Goal: Find specific page/section: Find specific page/section

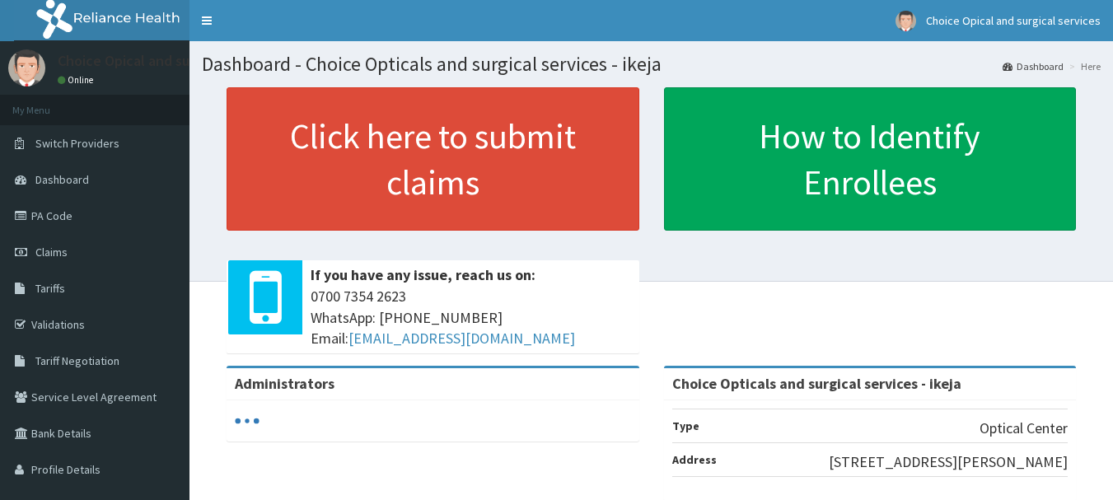
click at [62, 218] on link "PA Code" at bounding box center [95, 216] width 190 height 36
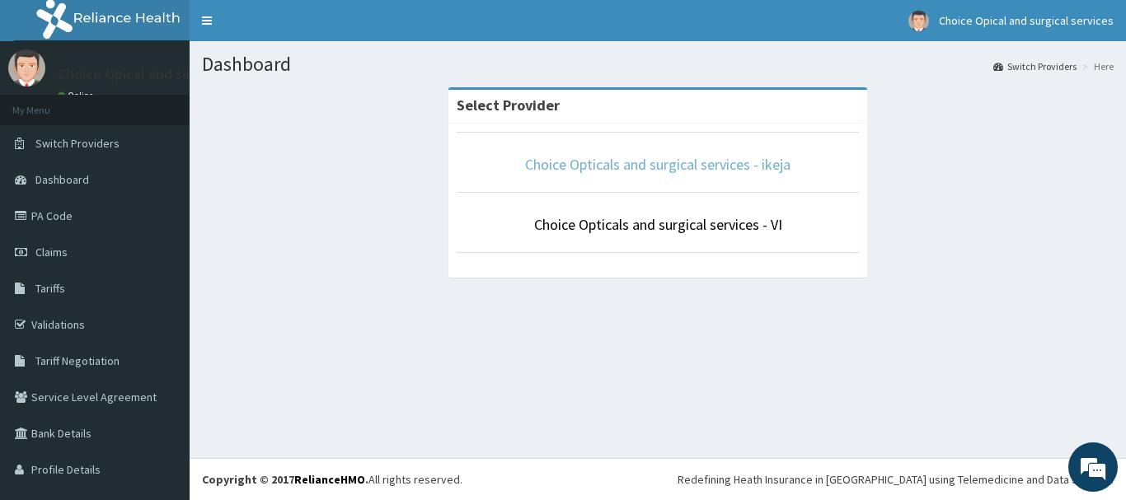
click at [733, 174] on link "Choice Opticals and surgical services - ikeja" at bounding box center [657, 164] width 265 height 19
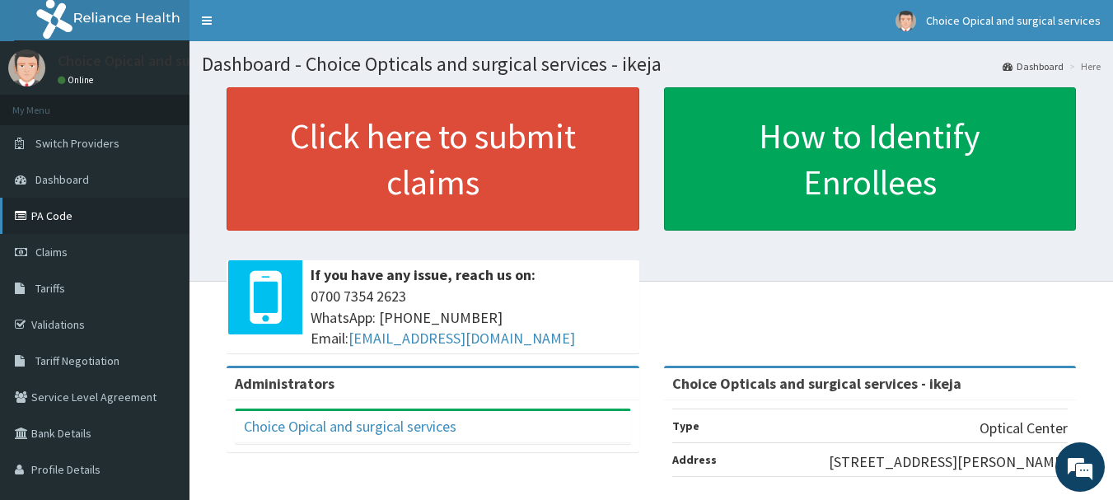
click at [54, 213] on link "PA Code" at bounding box center [95, 216] width 190 height 36
